Goal: Task Accomplishment & Management: Manage account settings

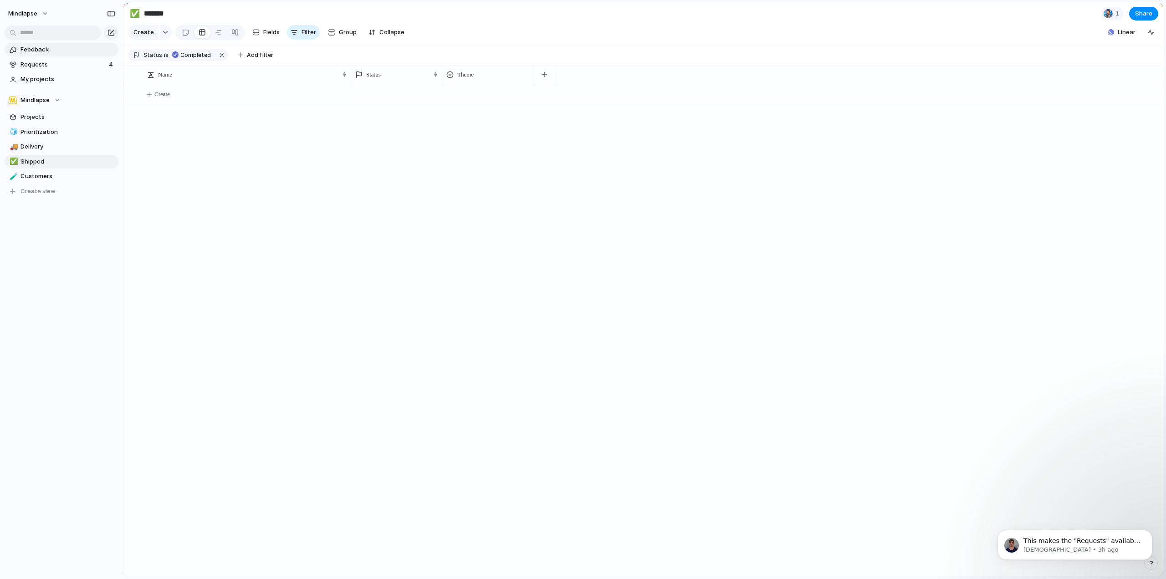
click at [37, 51] on span "Feedback" at bounding box center [67, 49] width 95 height 9
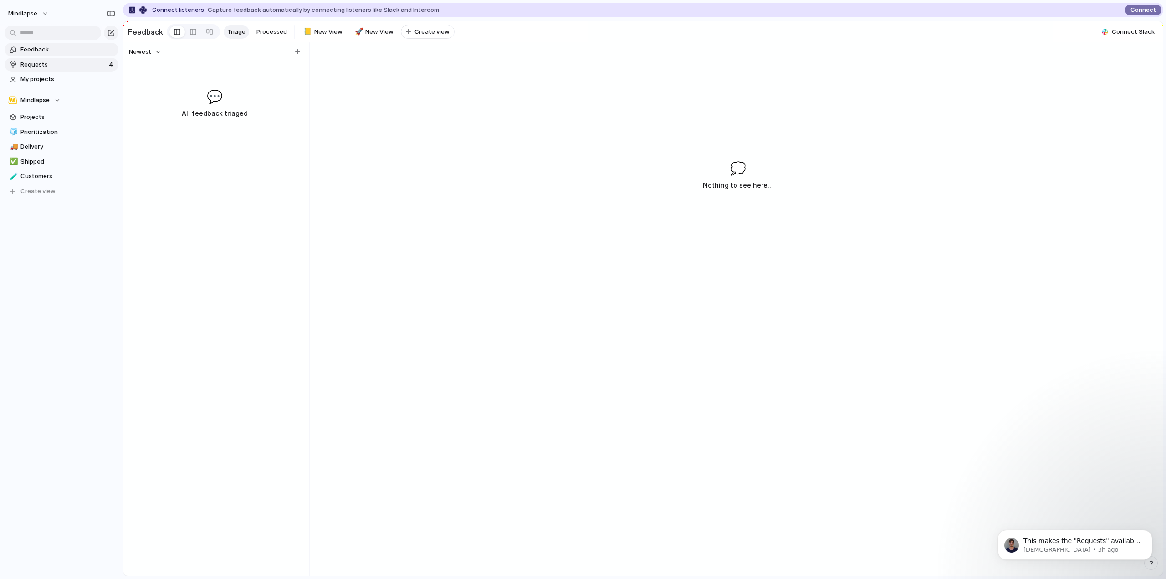
click at [41, 64] on span "Requests" at bounding box center [63, 64] width 86 height 9
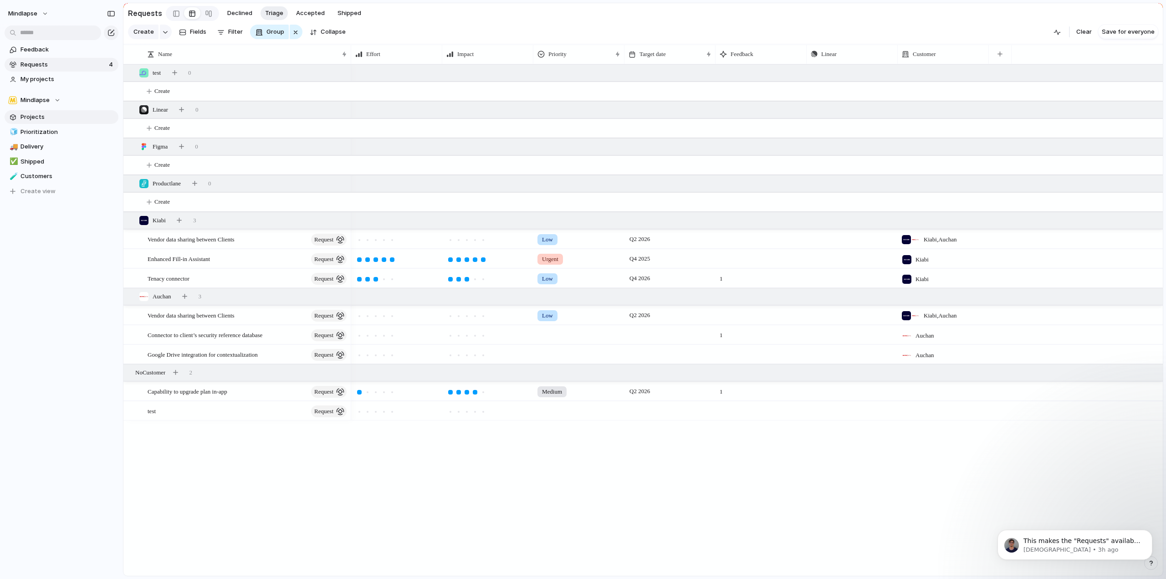
click at [57, 118] on span "Projects" at bounding box center [67, 117] width 95 height 9
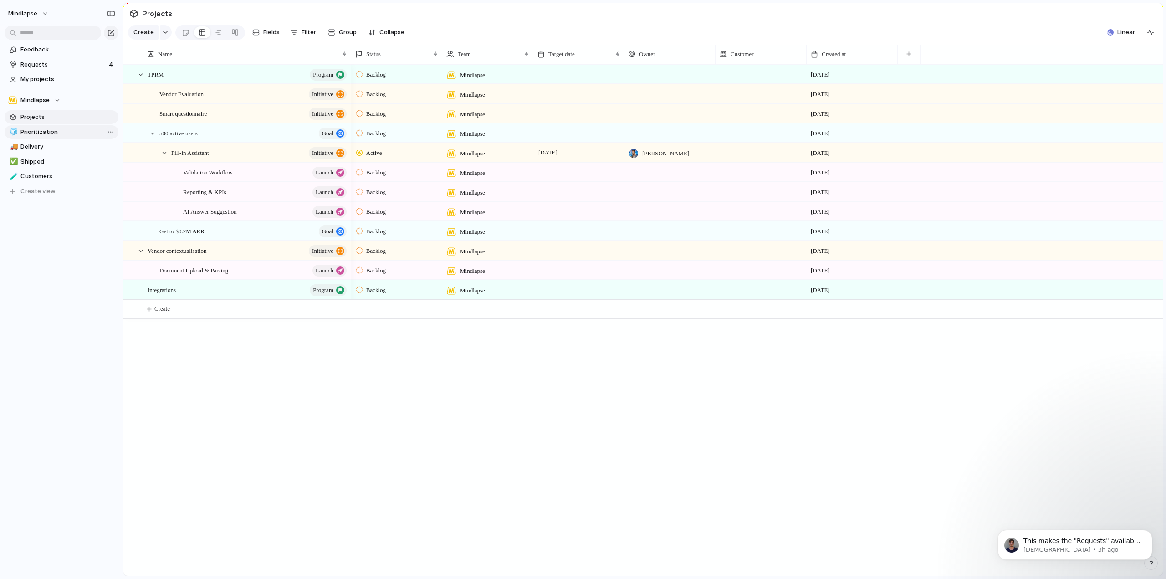
click at [57, 134] on span "Prioritization" at bounding box center [67, 132] width 95 height 9
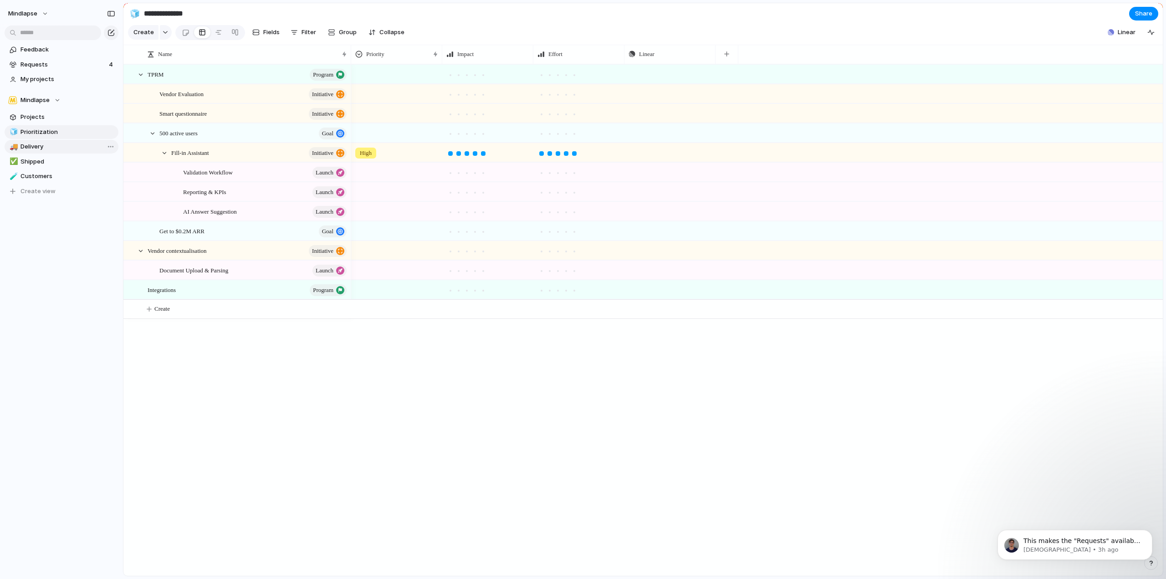
click at [57, 148] on span "Delivery" at bounding box center [67, 146] width 95 height 9
click at [52, 166] on span "Shipped" at bounding box center [67, 161] width 95 height 9
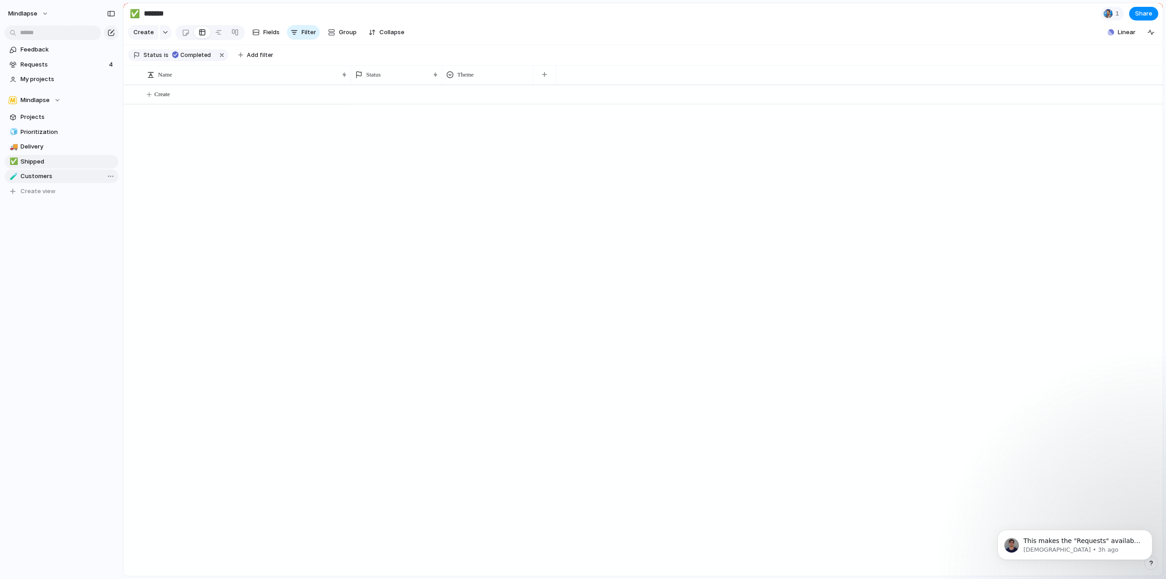
click at [52, 179] on span "Customers" at bounding box center [67, 176] width 95 height 9
type input "*********"
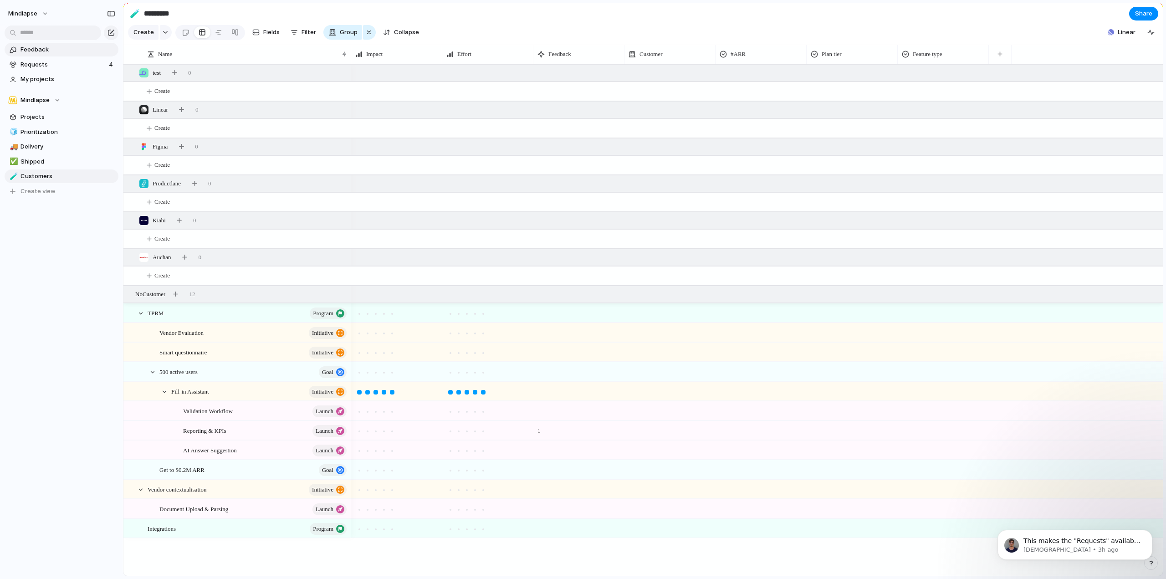
click at [34, 49] on span "Feedback" at bounding box center [67, 49] width 95 height 9
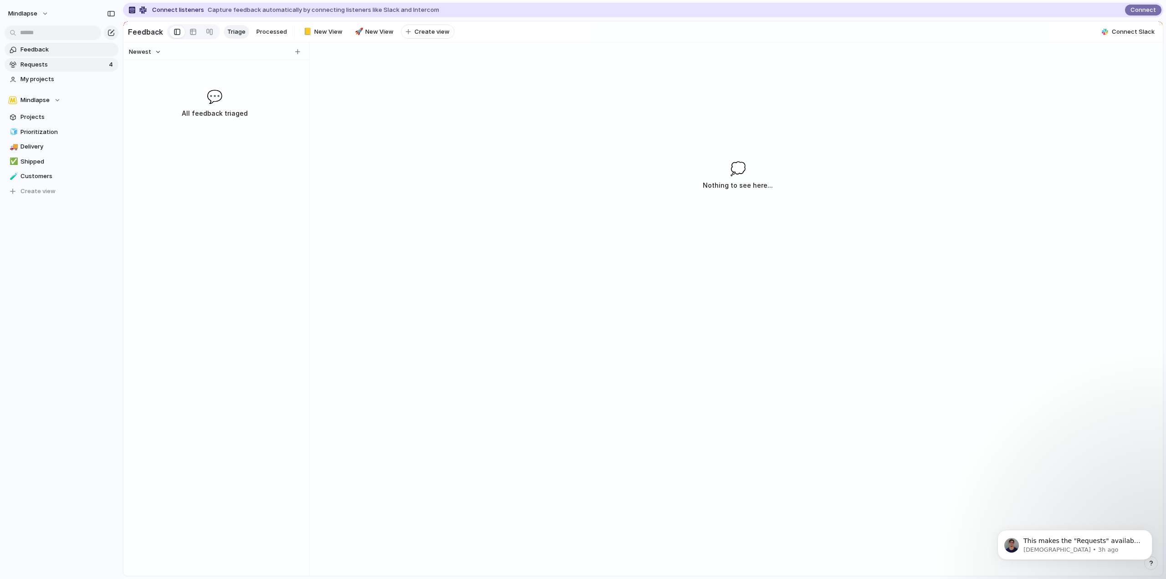
click at [36, 68] on span "Requests" at bounding box center [63, 64] width 86 height 9
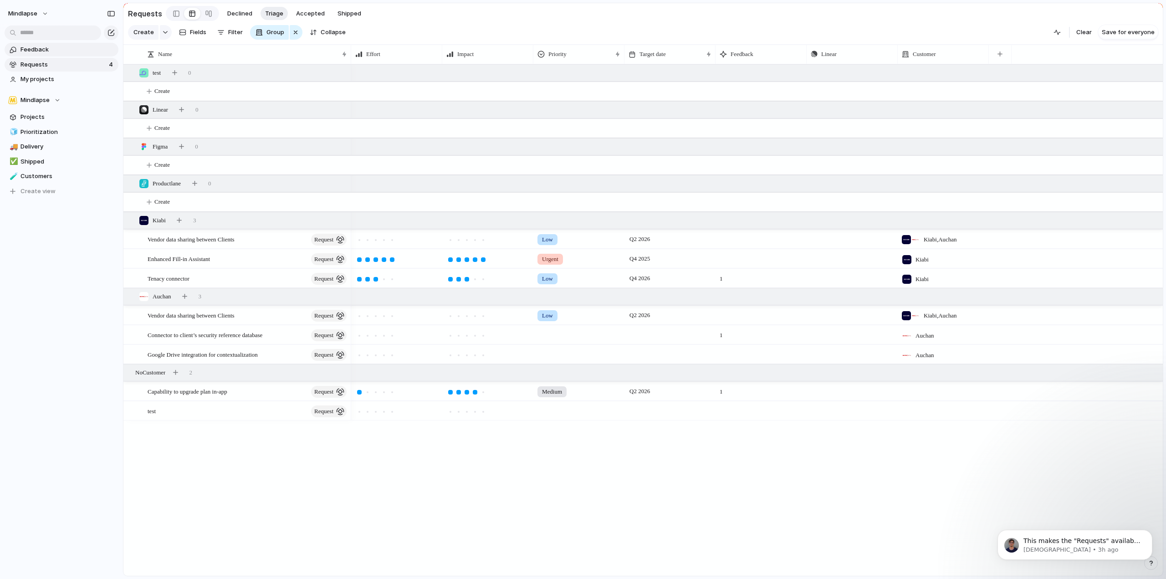
click at [41, 55] on link "Feedback" at bounding box center [62, 50] width 114 height 14
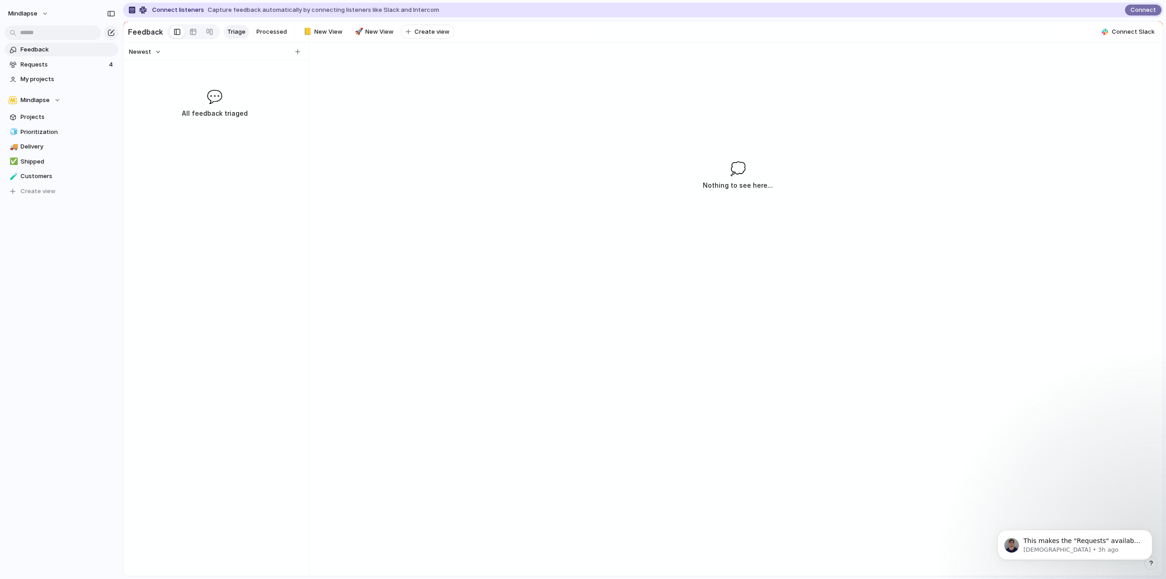
click at [306, 55] on div at bounding box center [216, 51] width 186 height 18
click at [48, 61] on span "Requests" at bounding box center [63, 64] width 86 height 9
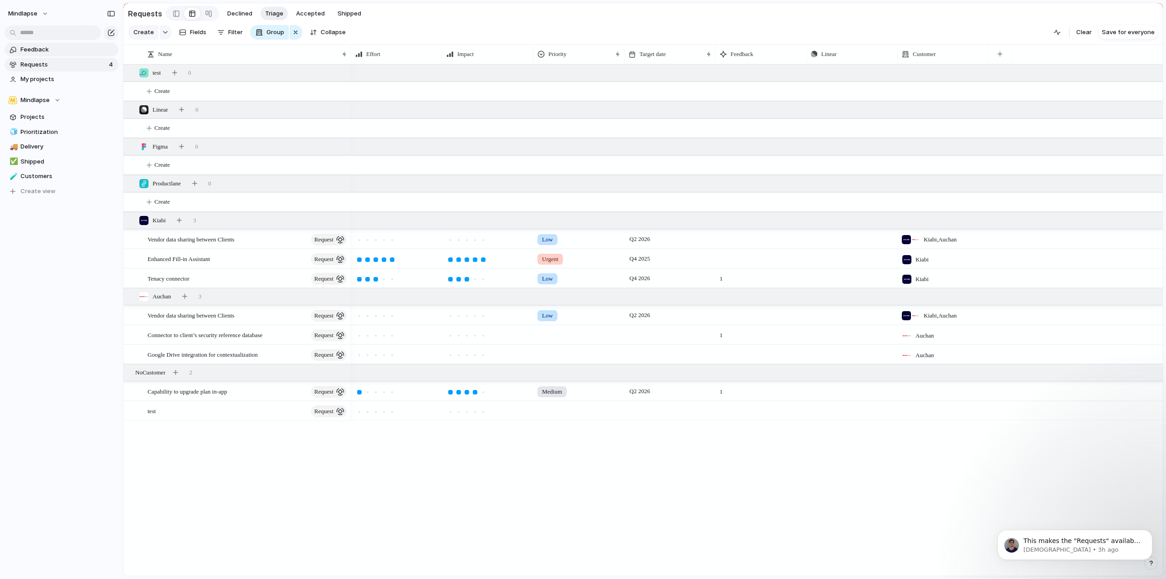
click at [53, 49] on span "Feedback" at bounding box center [67, 49] width 95 height 9
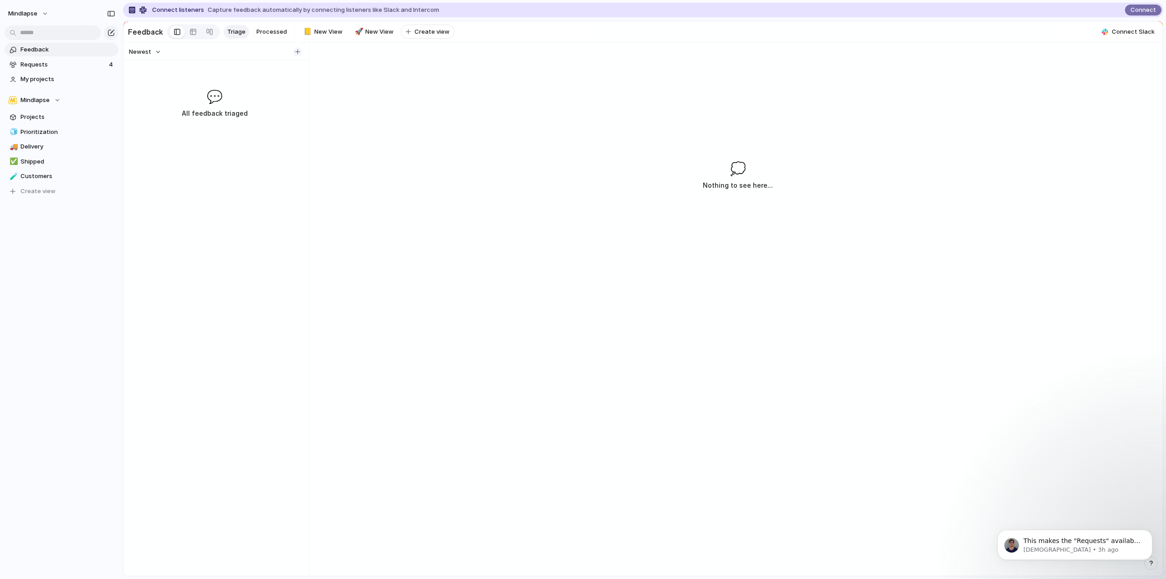
click at [297, 54] on div "button" at bounding box center [297, 51] width 5 height 5
click at [1074, 537] on p "This makes the "Requests" available in project views, you can also create reque…" at bounding box center [1082, 541] width 118 height 9
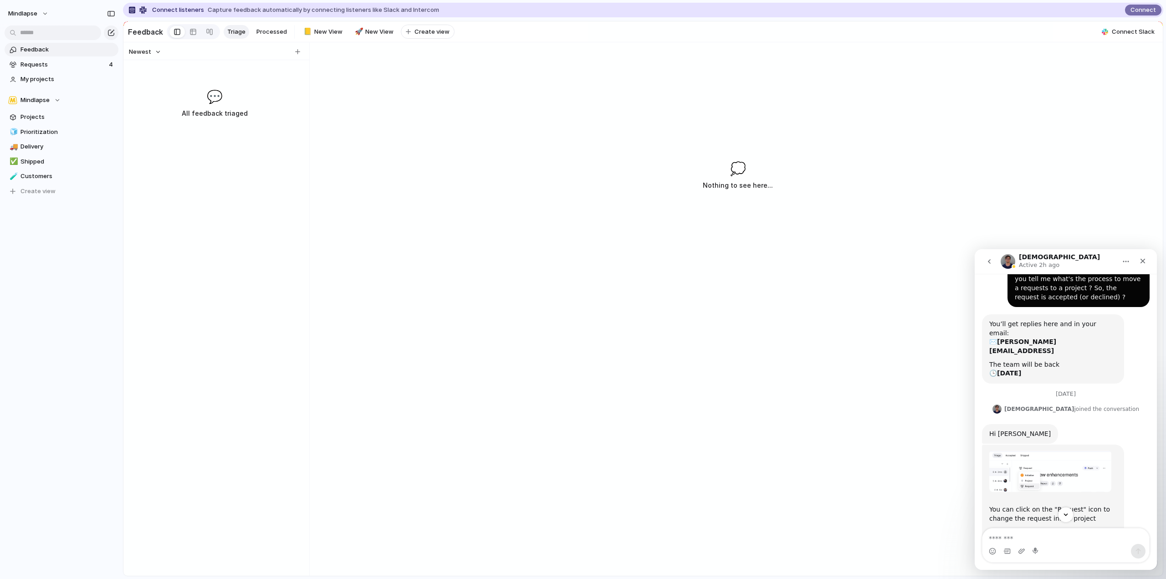
scroll to position [139, 0]
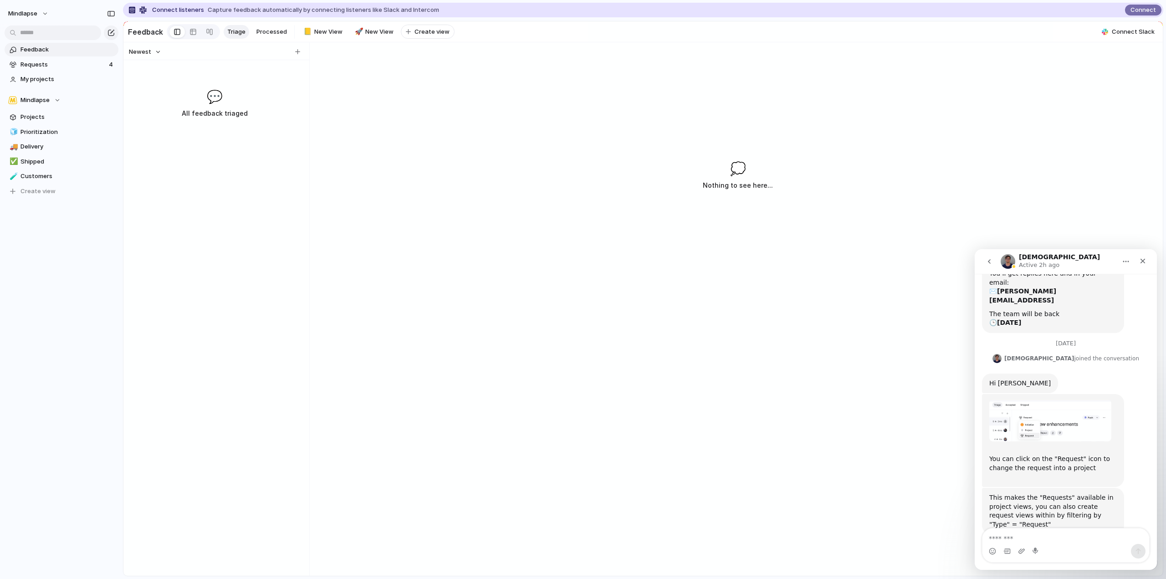
click at [1037, 404] on img "Christian says…" at bounding box center [1050, 419] width 122 height 41
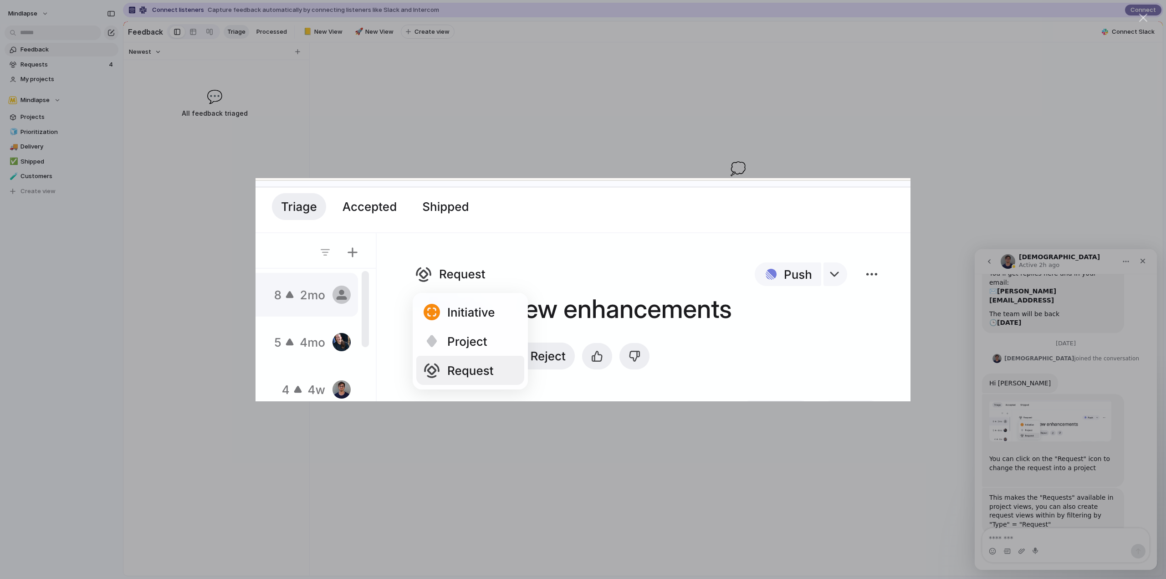
click at [1046, 491] on div "Intercom messenger" at bounding box center [583, 289] width 1166 height 579
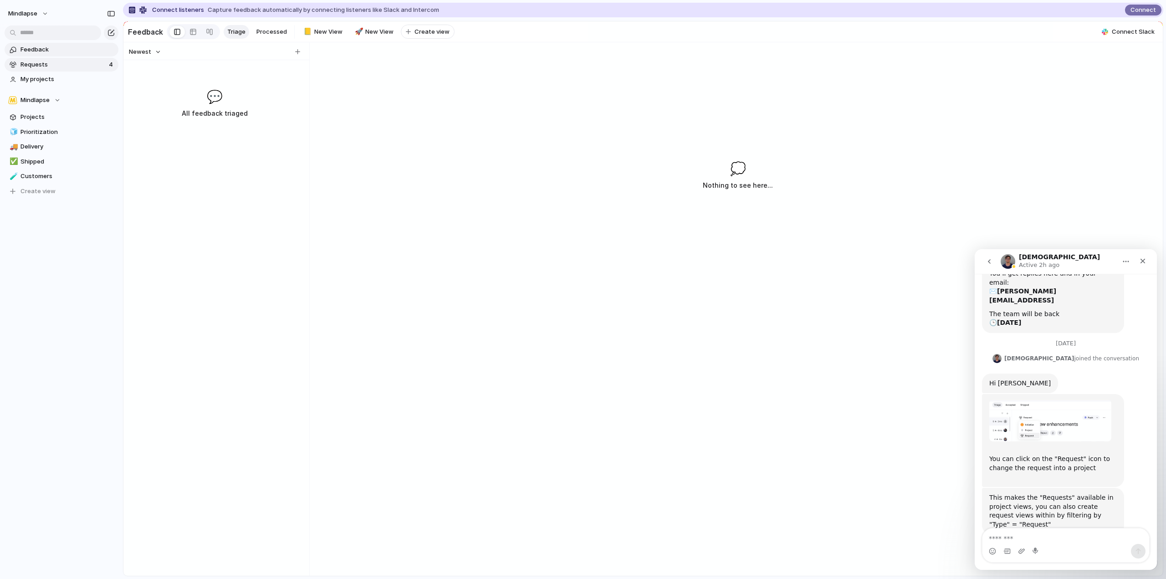
click at [49, 64] on span "Requests" at bounding box center [63, 64] width 86 height 9
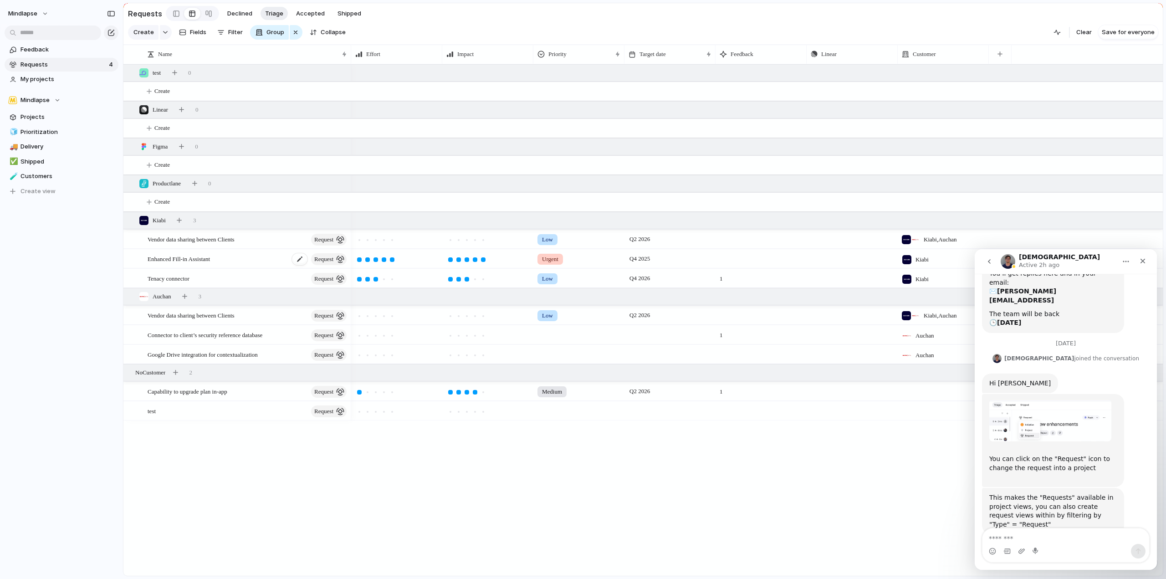
click at [253, 268] on div "Enhanced Fill-in Assistant request" at bounding box center [248, 259] width 200 height 19
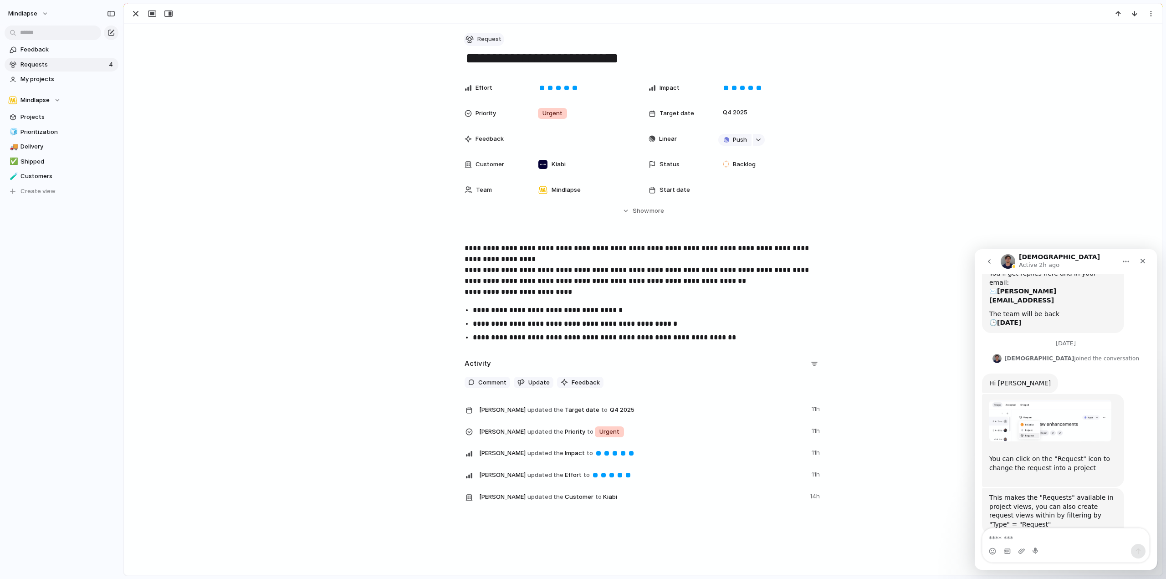
click at [498, 37] on button "Request" at bounding box center [484, 39] width 41 height 13
click at [493, 151] on span "Project" at bounding box center [488, 150] width 21 height 9
click at [36, 66] on span "Requests" at bounding box center [63, 64] width 86 height 9
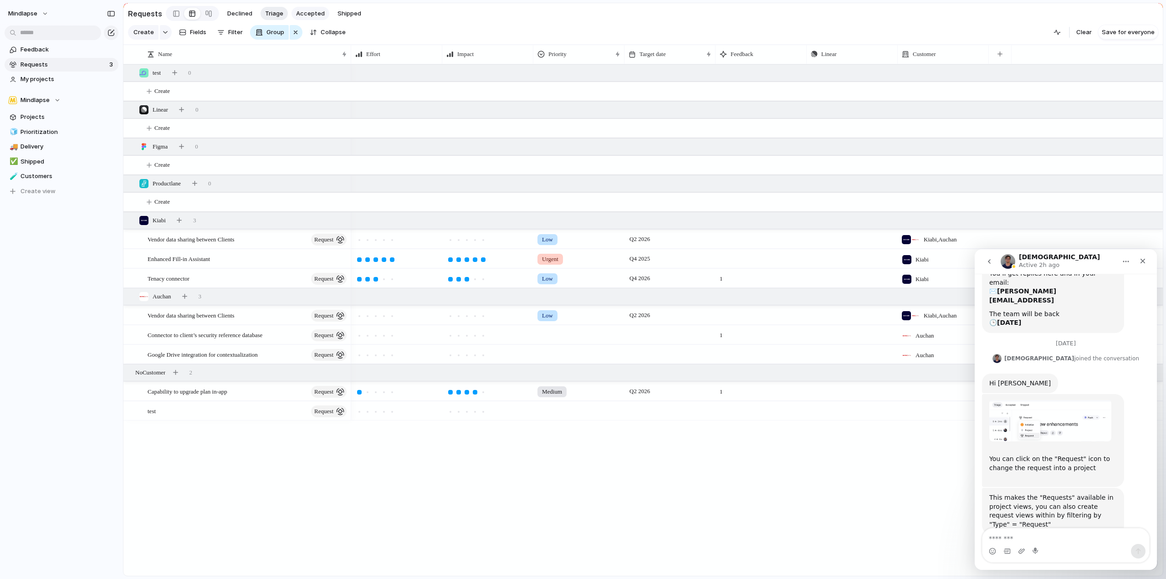
click at [303, 12] on span "Accepted" at bounding box center [310, 13] width 29 height 9
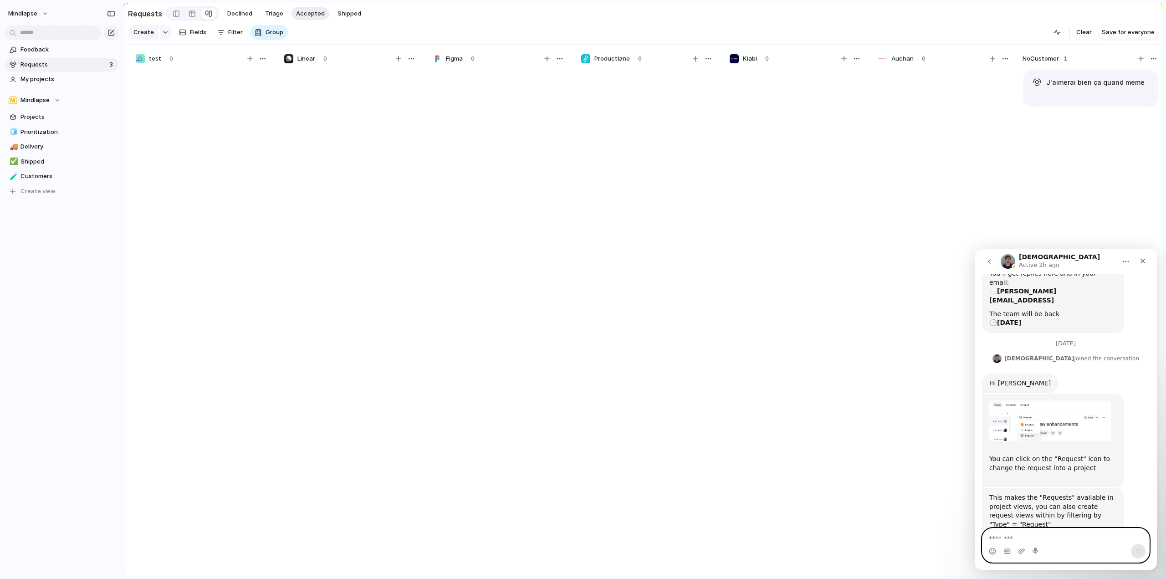
click at [1055, 536] on textarea "Message…" at bounding box center [1065, 535] width 167 height 15
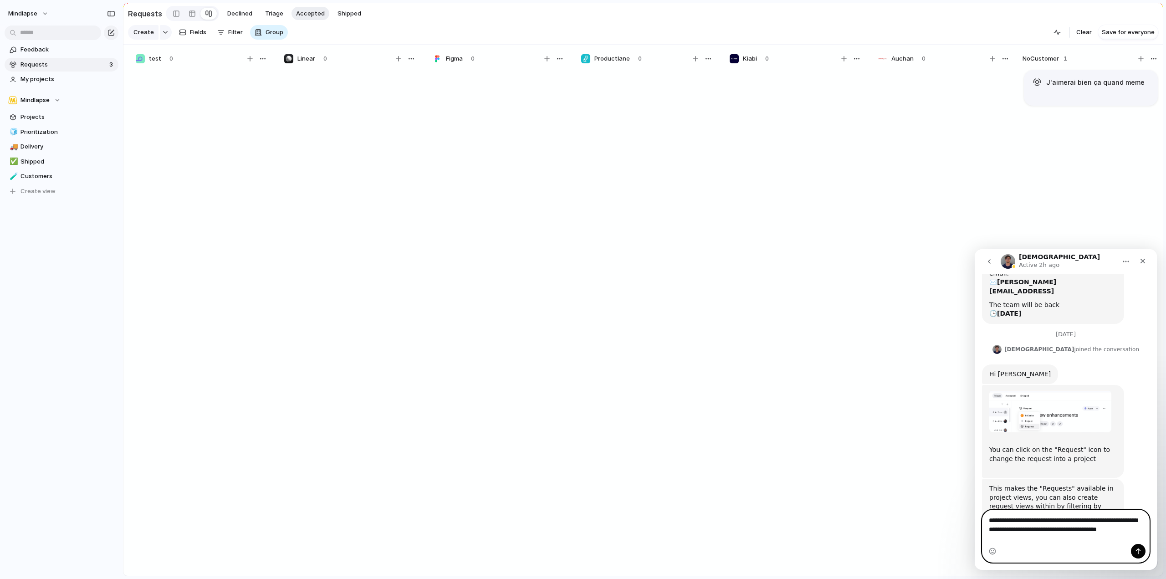
scroll to position [157, 0]
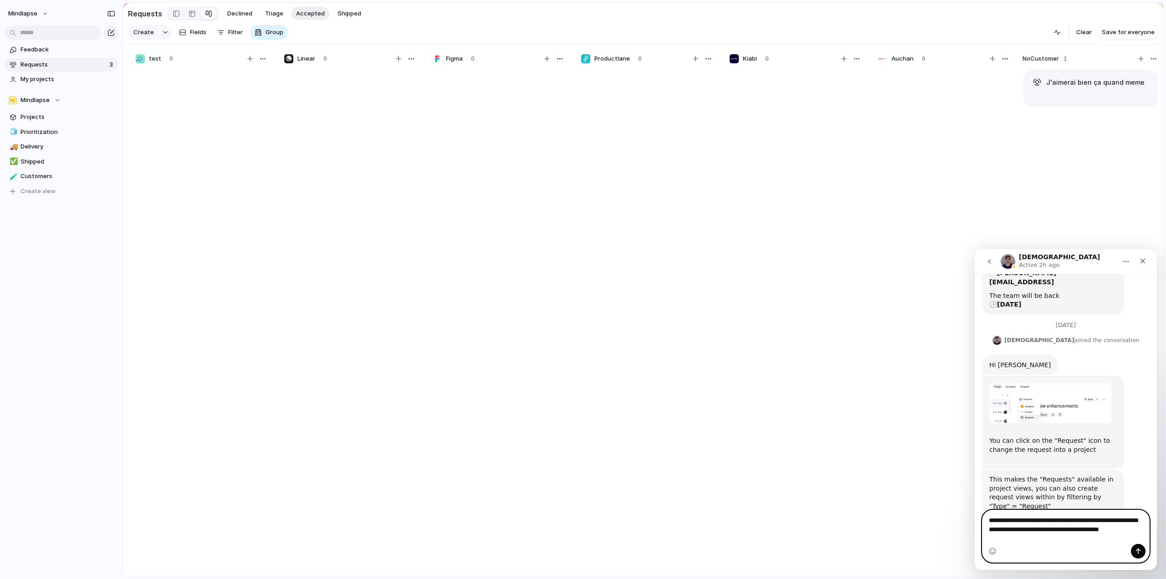
click at [1102, 518] on textarea "**********" at bounding box center [1065, 527] width 167 height 34
type textarea "**********"
click at [1137, 549] on icon "Send a message…" at bounding box center [1138, 551] width 5 height 6
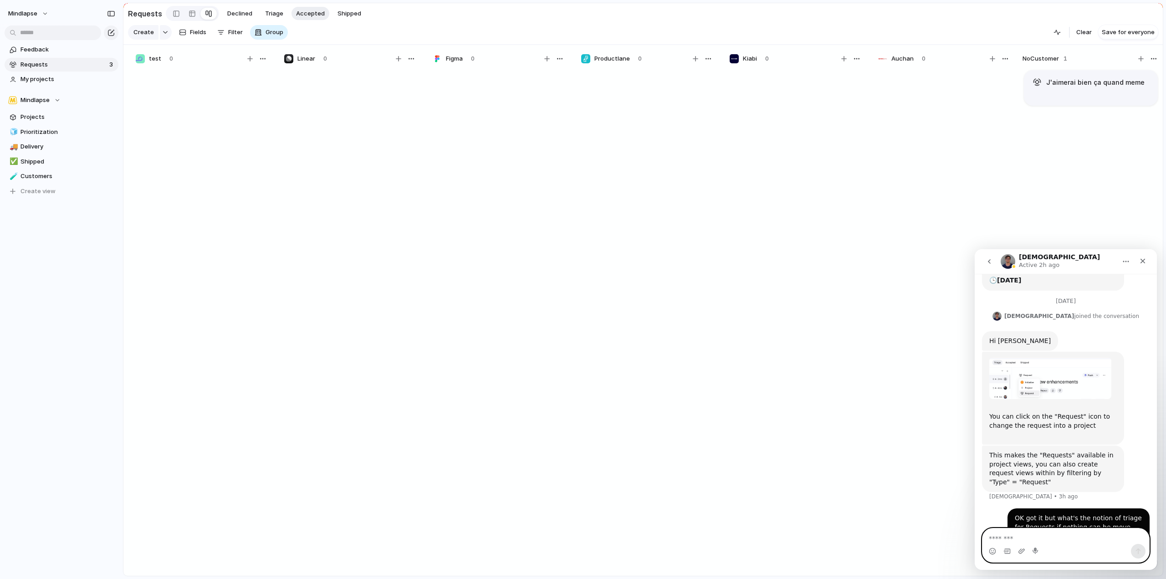
scroll to position [184, 0]
click at [1062, 532] on textarea "Message…" at bounding box center [1065, 535] width 167 height 15
click at [1062, 537] on textarea "Message…" at bounding box center [1065, 535] width 167 height 15
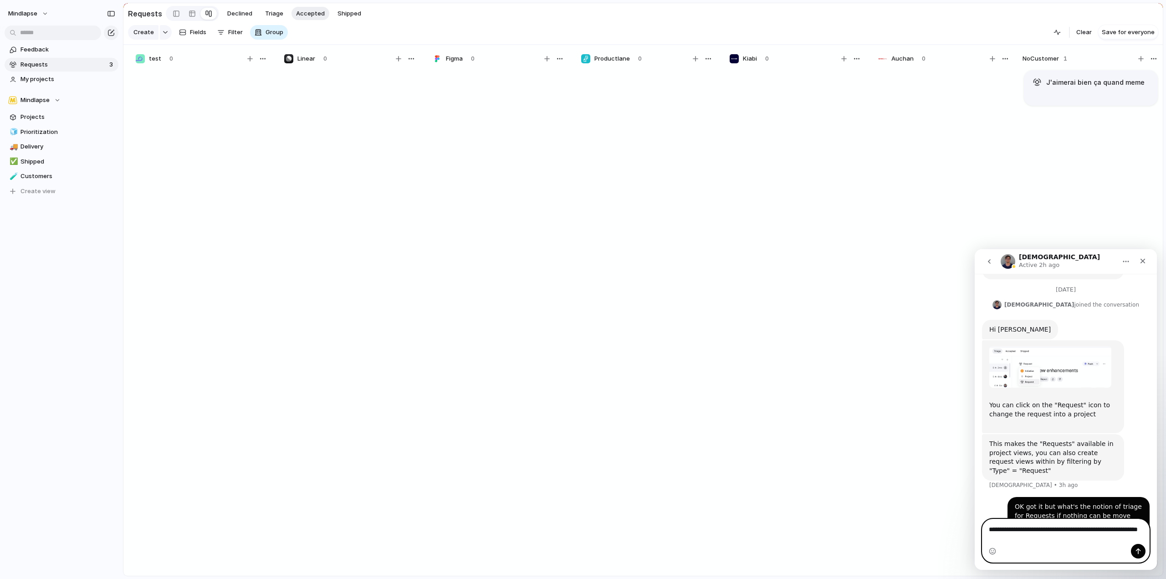
type textarea "**********"
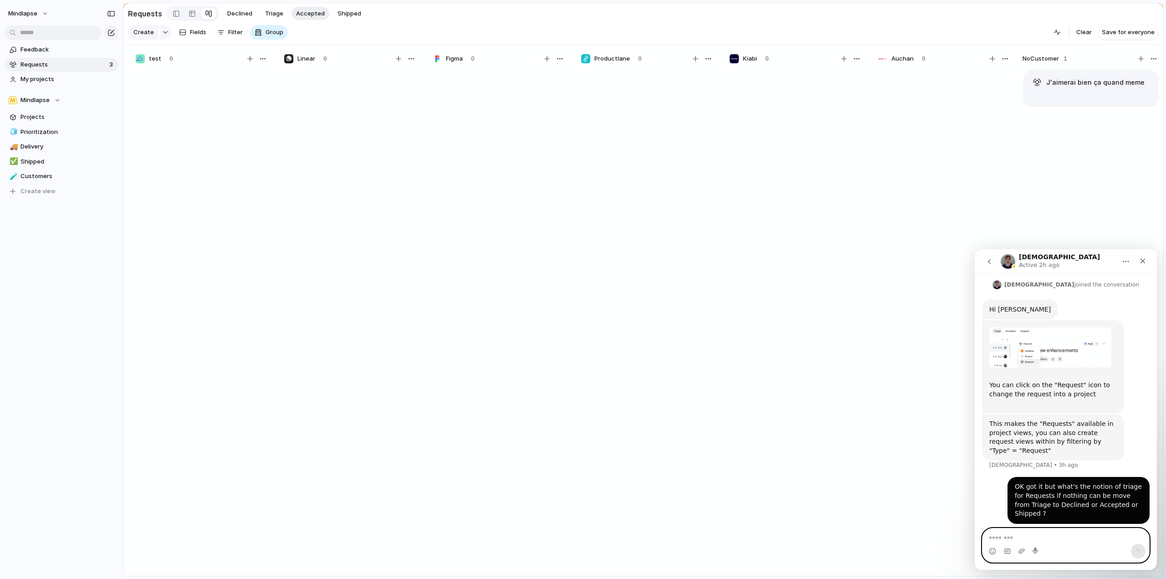
scroll to position [219, 0]
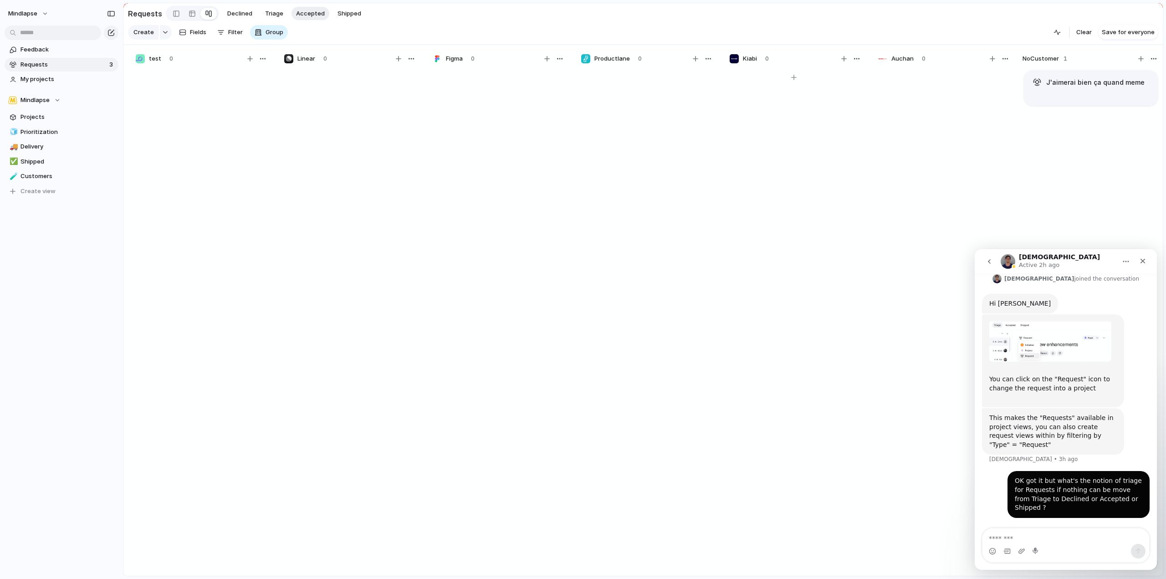
click at [768, 248] on div at bounding box center [794, 327] width 137 height 516
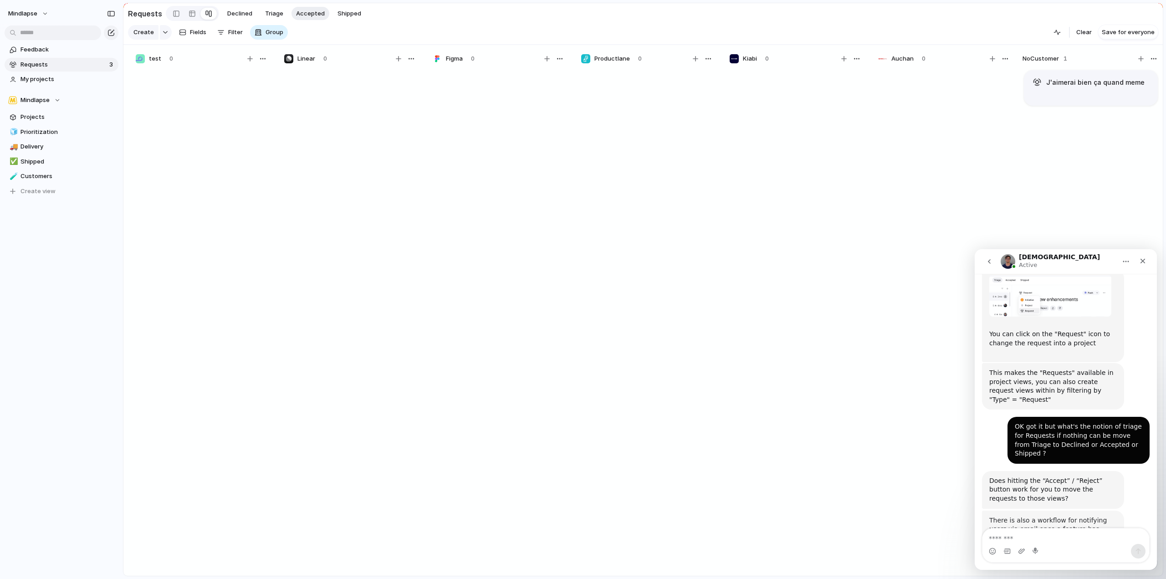
scroll to position [288, 0]
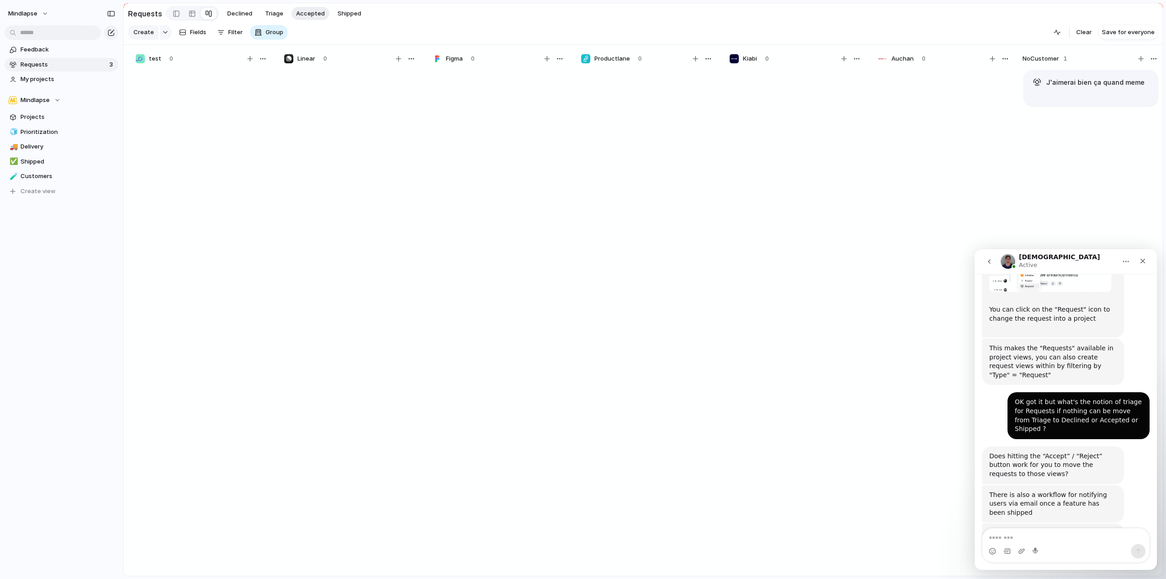
click at [58, 61] on span "Requests" at bounding box center [63, 64] width 86 height 9
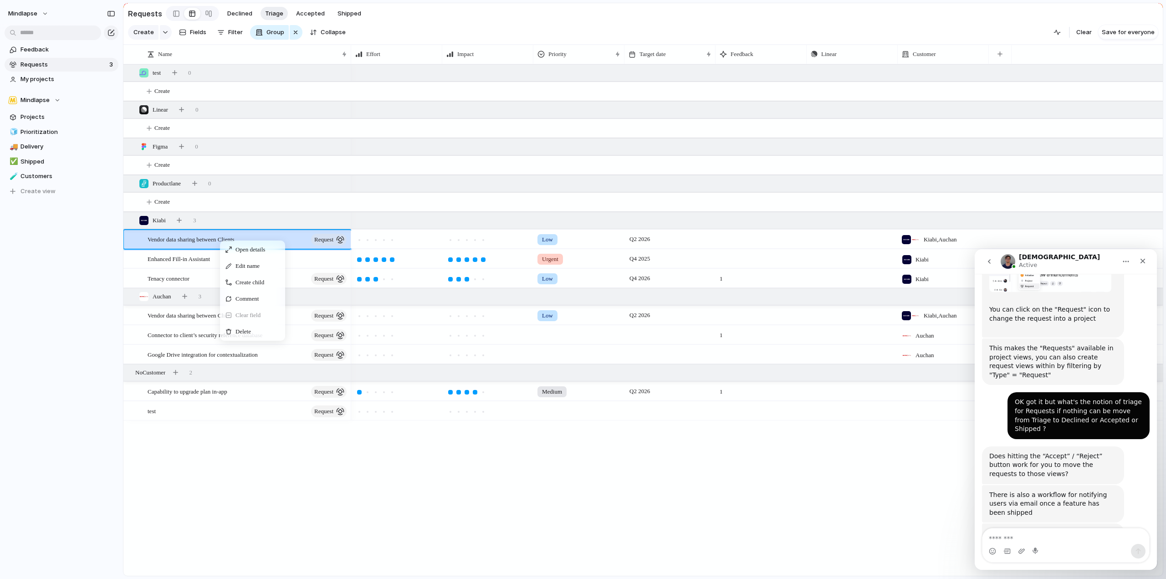
click at [1044, 547] on div "Intercom messenger" at bounding box center [1065, 551] width 167 height 15
click at [1049, 537] on textarea "Message…" at bounding box center [1065, 535] width 167 height 15
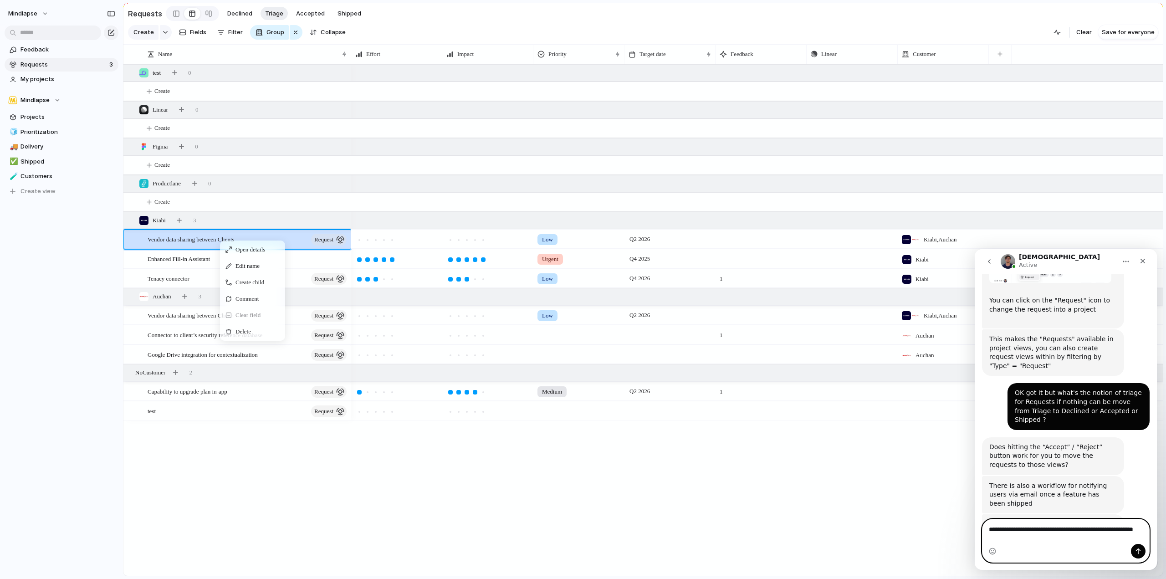
type textarea "**********"
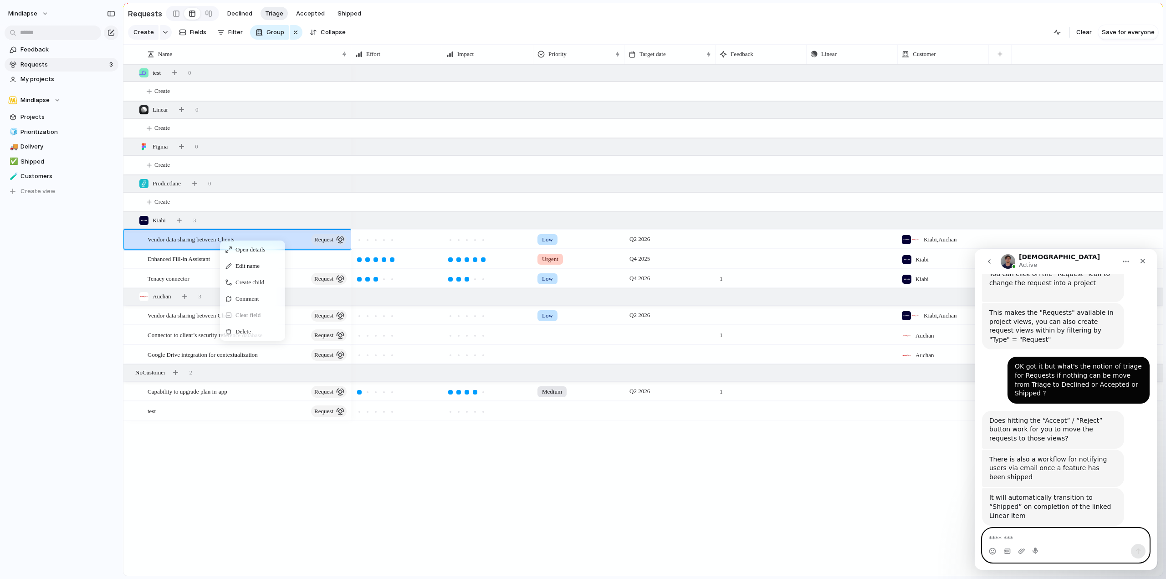
scroll to position [324, 0]
click at [72, 45] on link "Feedback" at bounding box center [62, 50] width 114 height 14
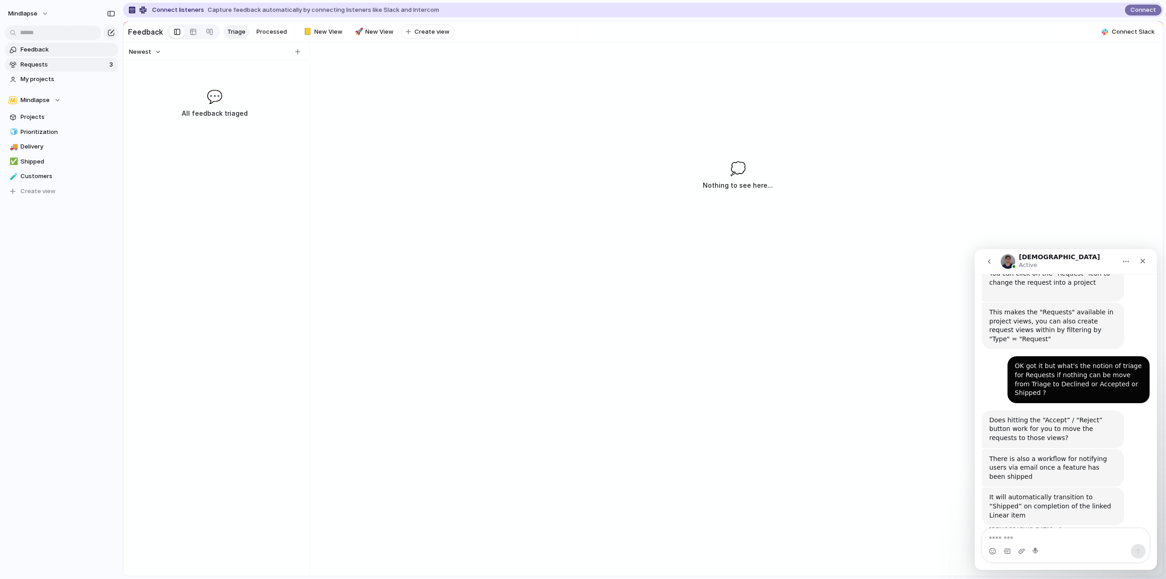
click at [56, 66] on span "Requests" at bounding box center [63, 64] width 86 height 9
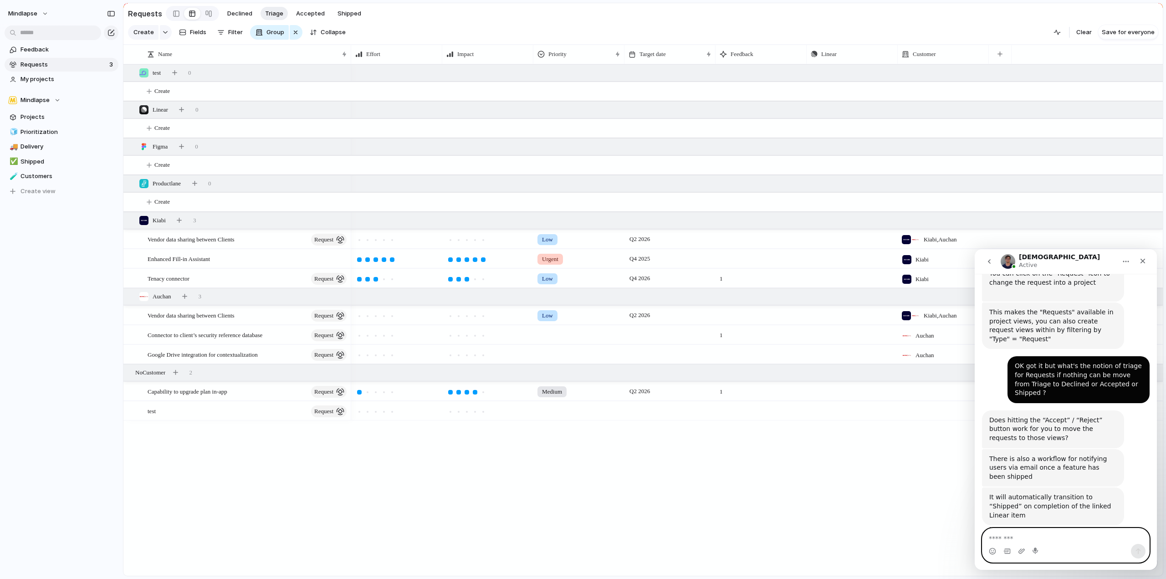
click at [1062, 533] on textarea "Message…" at bounding box center [1065, 535] width 167 height 15
type textarea "**********"
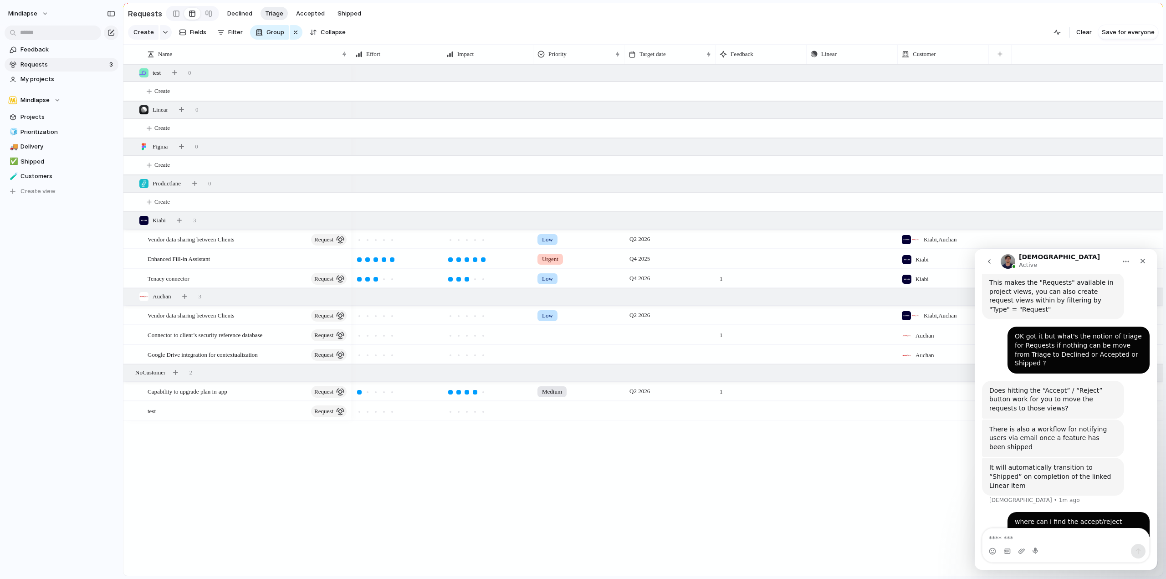
click at [1058, 463] on div "It will automatically transition to “Shipped” on completion of the linked Linea…" at bounding box center [1053, 476] width 128 height 27
click at [1069, 463] on div "It will automatically transition to “Shipped” on completion of the linked Linea…" at bounding box center [1053, 476] width 128 height 27
click at [70, 119] on span "Projects" at bounding box center [67, 117] width 95 height 9
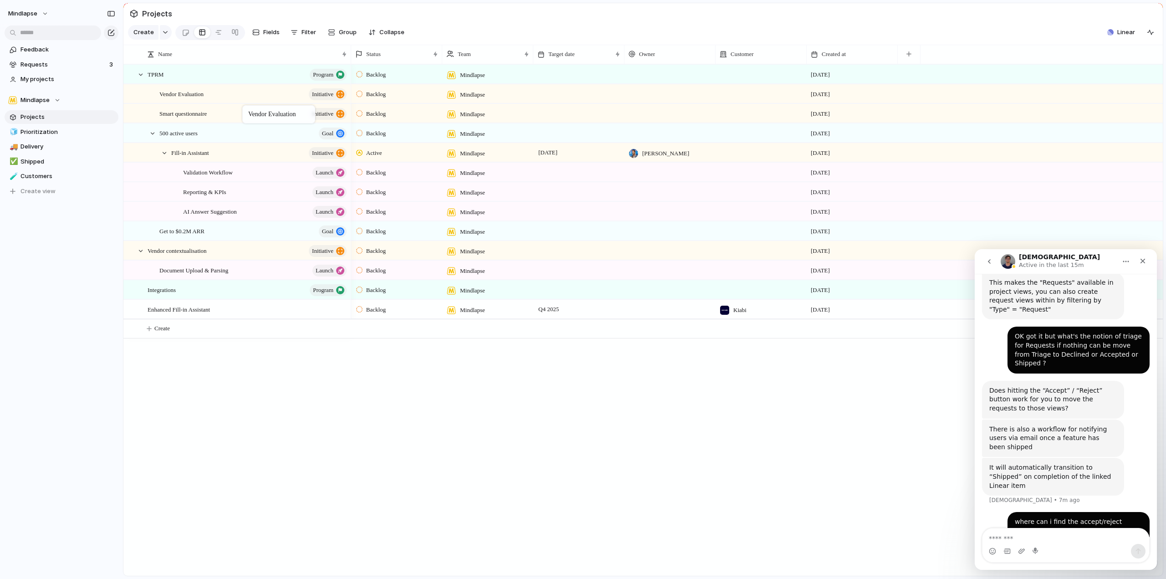
drag, startPoint x: 235, startPoint y: 104, endPoint x: 243, endPoint y: 107, distance: 8.2
click at [232, 102] on div "Vendor Evaluation initiative" at bounding box center [253, 94] width 189 height 19
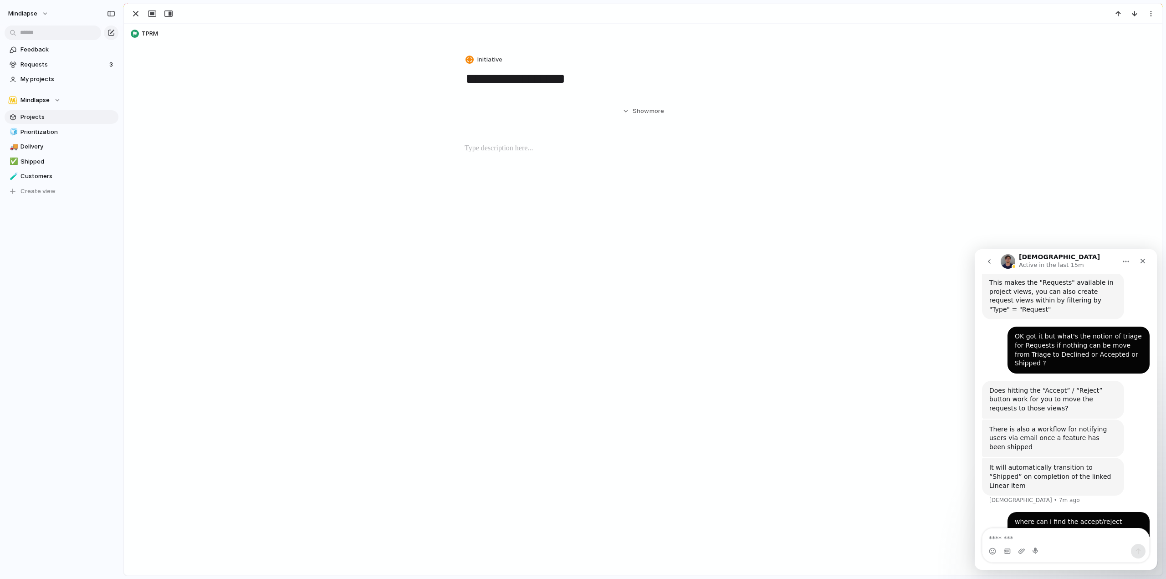
click at [232, 102] on div "**********" at bounding box center [643, 417] width 1039 height 747
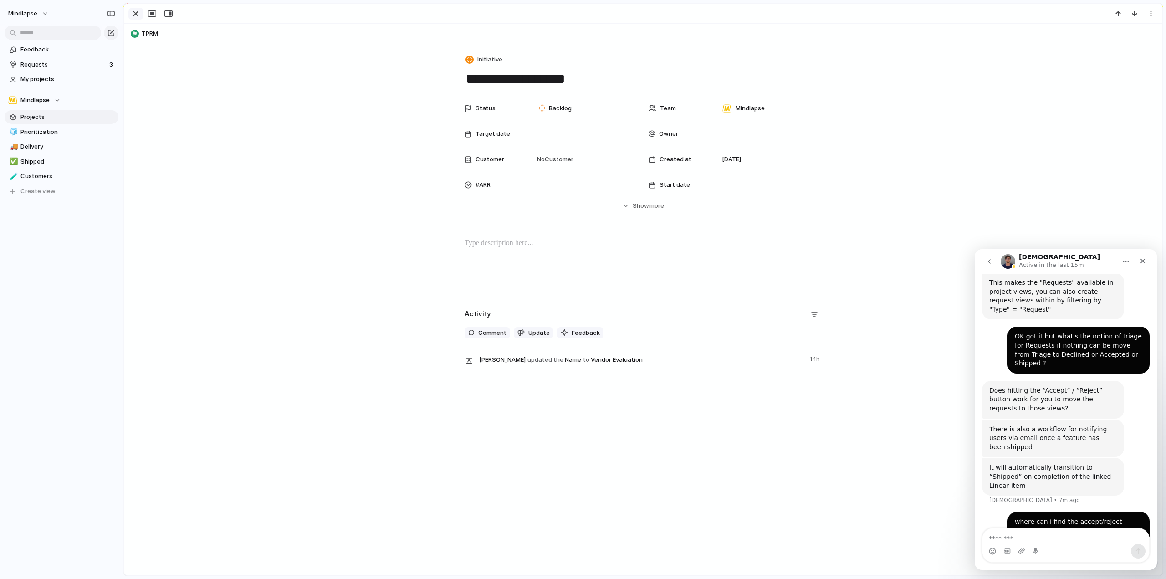
click at [137, 10] on div "button" at bounding box center [135, 13] width 11 height 11
